Goal: Check status: Check status

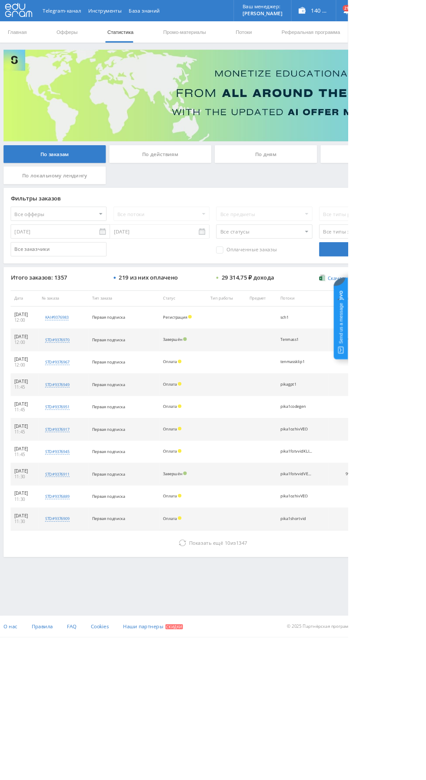
click at [302, 183] on div "По дням" at bounding box center [325, 189] width 125 height 22
click at [0, 0] on input "По дням" at bounding box center [0, 0] width 0 height 0
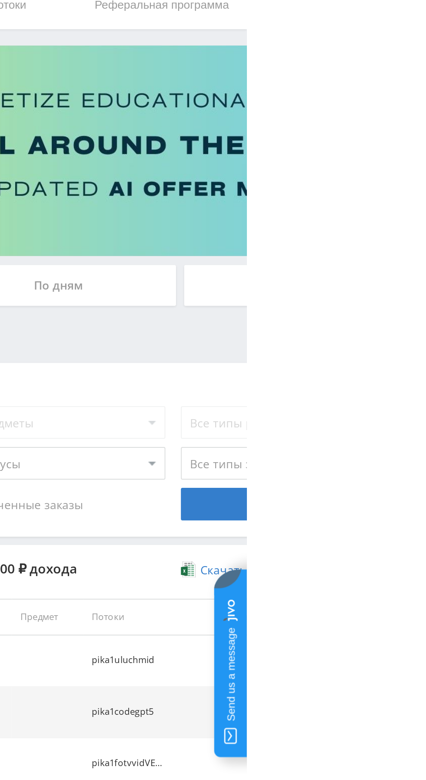
click at [336, 186] on div "По дням" at bounding box center [325, 189] width 125 height 22
click at [0, 0] on input "По дням" at bounding box center [0, 0] width 0 height 0
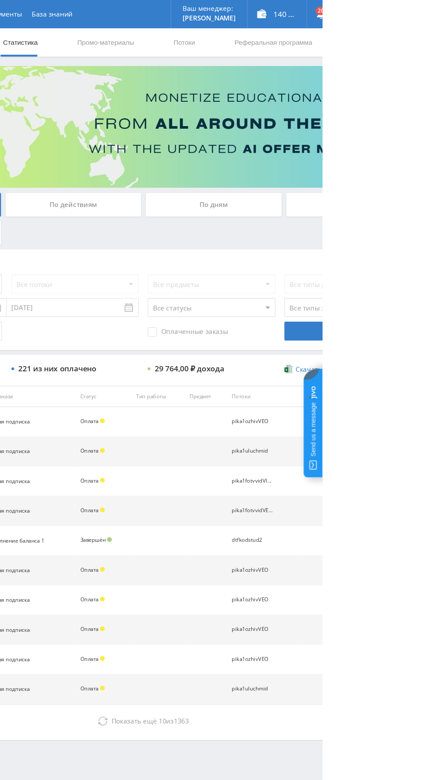
click at [300, 180] on div "По дням" at bounding box center [325, 189] width 125 height 22
click at [0, 0] on input "По дням" at bounding box center [0, 0] width 0 height 0
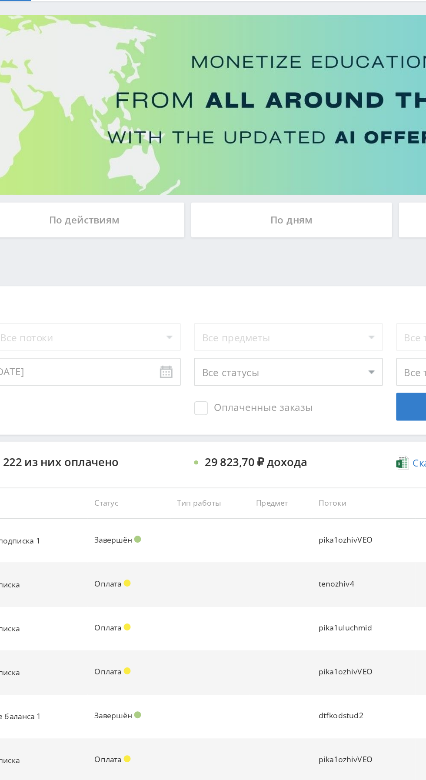
click at [342, 194] on div "По дням" at bounding box center [325, 189] width 125 height 22
click at [0, 0] on input "По дням" at bounding box center [0, 0] width 0 height 0
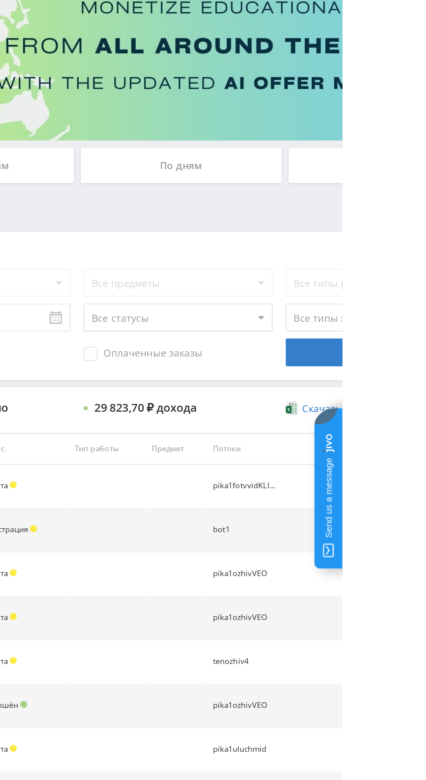
click at [352, 187] on div "По дням" at bounding box center [325, 189] width 125 height 22
click at [0, 0] on input "По дням" at bounding box center [0, 0] width 0 height 0
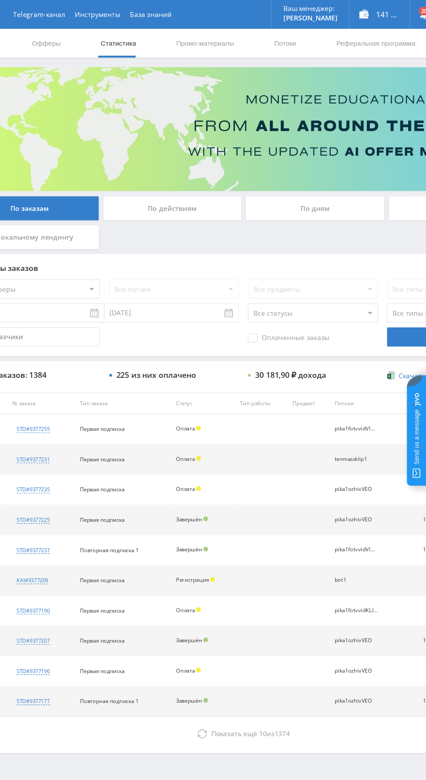
click at [312, 186] on div "По дням" at bounding box center [325, 189] width 125 height 22
click at [0, 0] on input "По дням" at bounding box center [0, 0] width 0 height 0
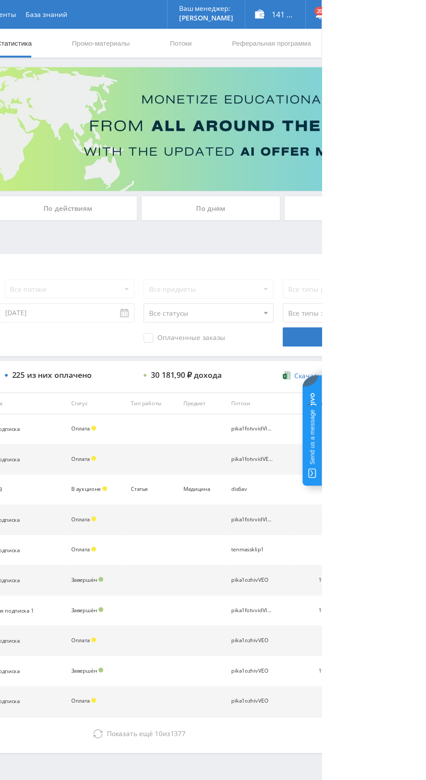
click at [335, 194] on div "По дням" at bounding box center [325, 189] width 125 height 22
click at [0, 0] on input "По дням" at bounding box center [0, 0] width 0 height 0
